Goal: Task Accomplishment & Management: Manage account settings

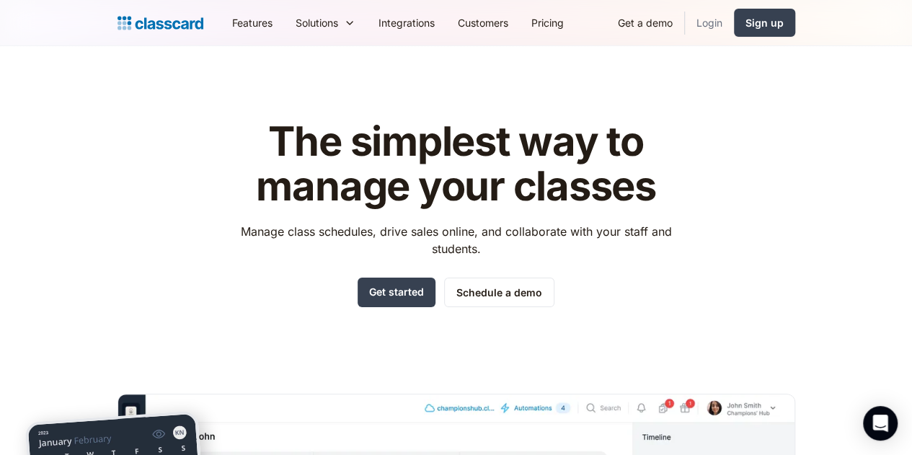
click at [734, 21] on link "Login" at bounding box center [709, 22] width 49 height 32
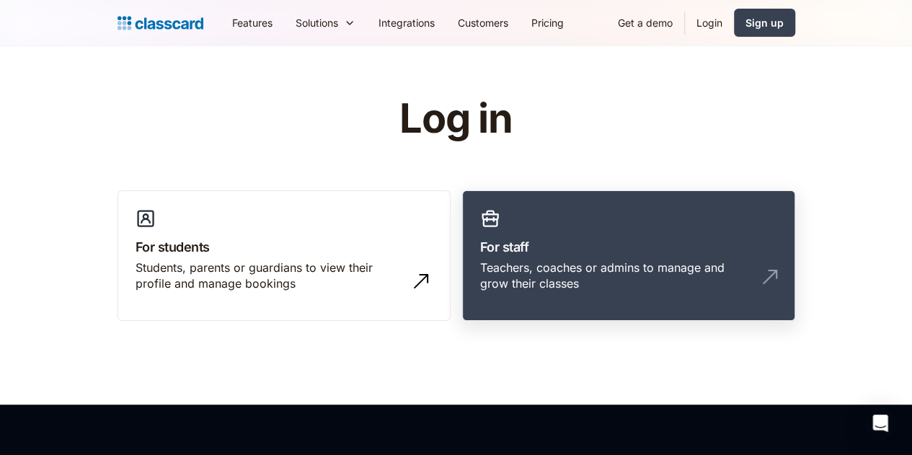
click at [604, 270] on div "Teachers, coaches or admins to manage and grow their classes" at bounding box center [614, 276] width 268 height 32
